Goal: Find specific page/section: Find specific page/section

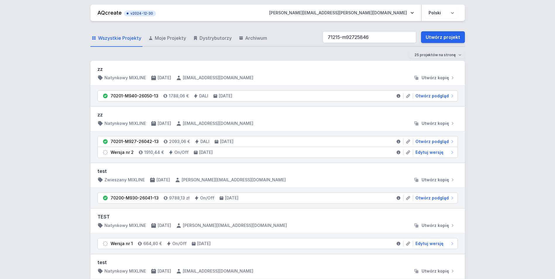
click at [358, 37] on input "71215-m92725846" at bounding box center [370, 37] width 94 height 12
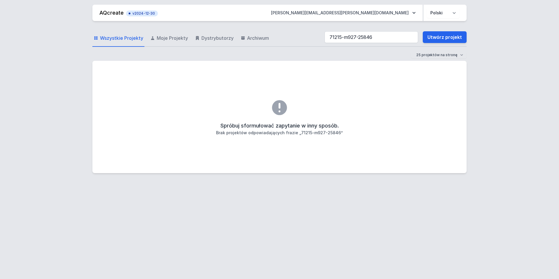
click at [377, 36] on input "71215-m927-25846" at bounding box center [372, 37] width 94 height 12
type input "71215-m927-25846-12"
click at [246, 45] on link "Archiwum" at bounding box center [255, 38] width 31 height 17
